Goal: Obtain resource: Obtain resource

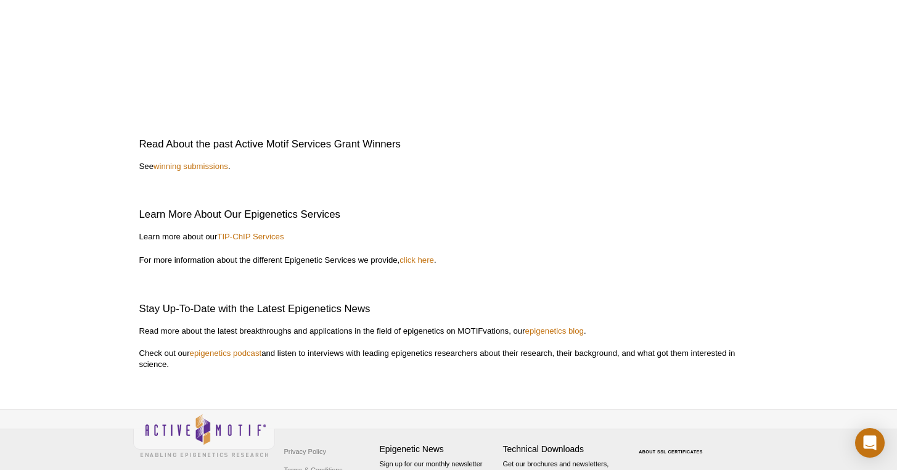
scroll to position [2542, 0]
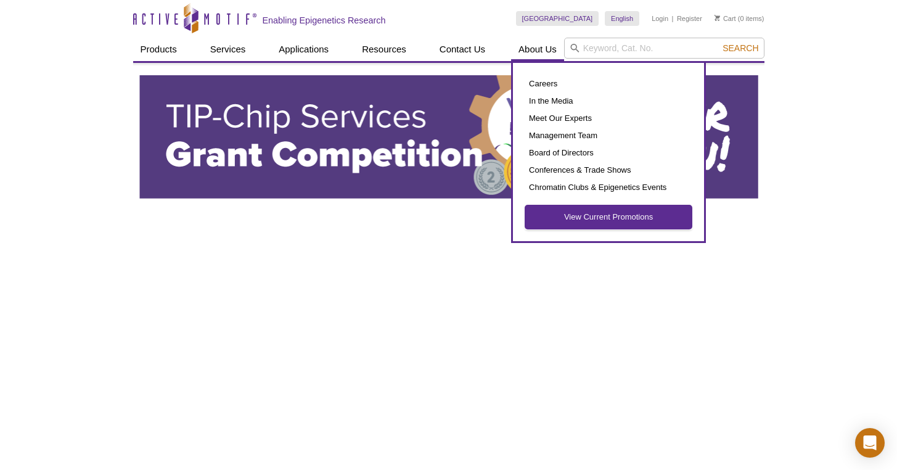
click at [561, 212] on link "View Current Promotions" at bounding box center [608, 216] width 167 height 23
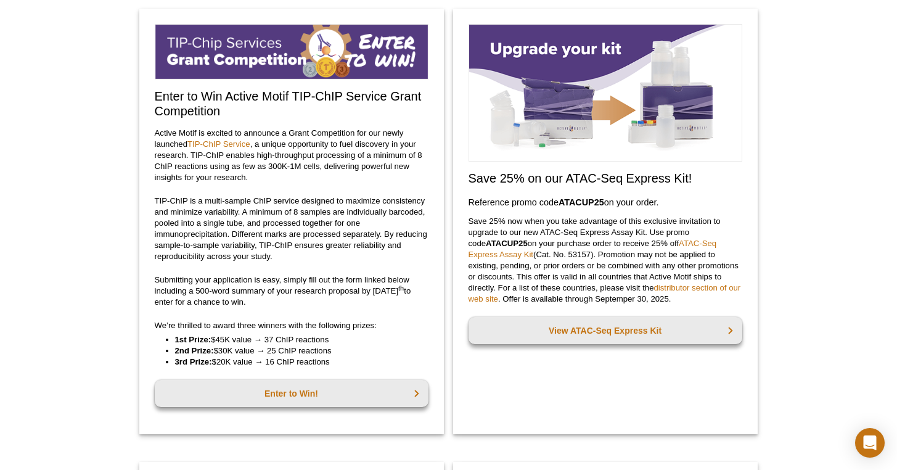
scroll to position [260, 0]
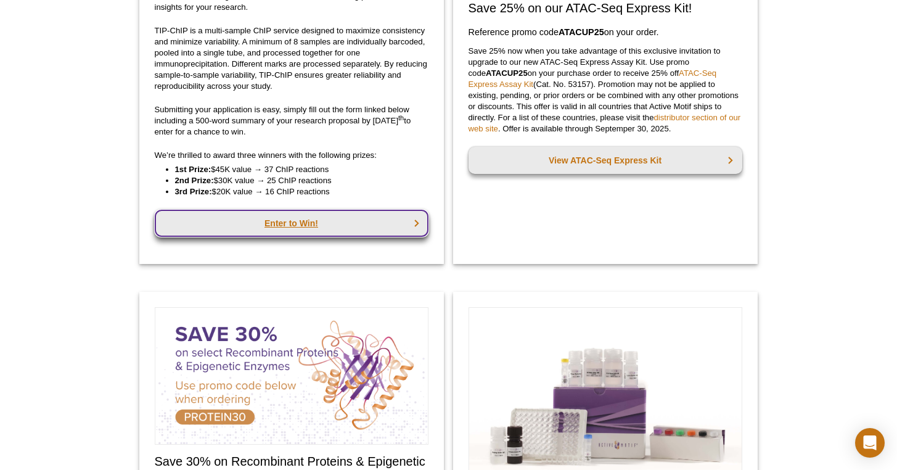
click at [248, 213] on link "Enter to Win!" at bounding box center [292, 223] width 274 height 27
